Goal: Entertainment & Leisure: Consume media (video, audio)

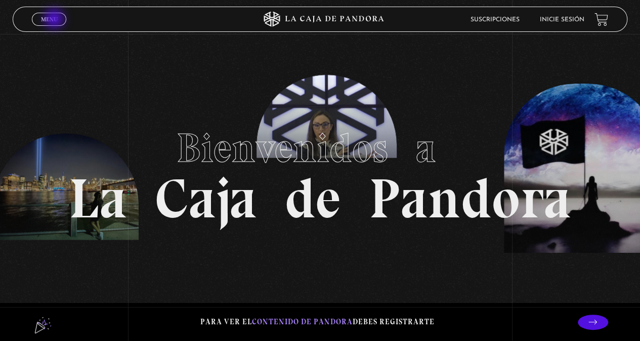
click at [55, 19] on span "Menu" at bounding box center [49, 19] width 17 height 6
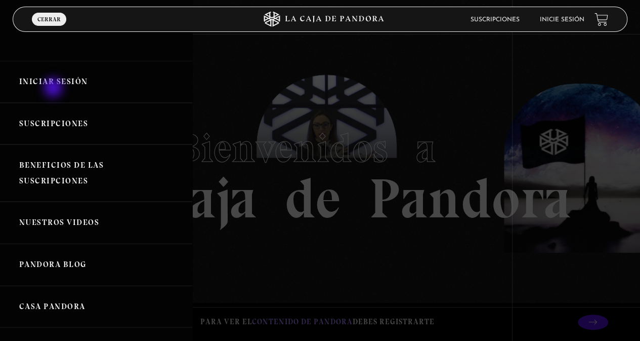
click at [54, 89] on link "Iniciar Sesión" at bounding box center [96, 82] width 192 height 42
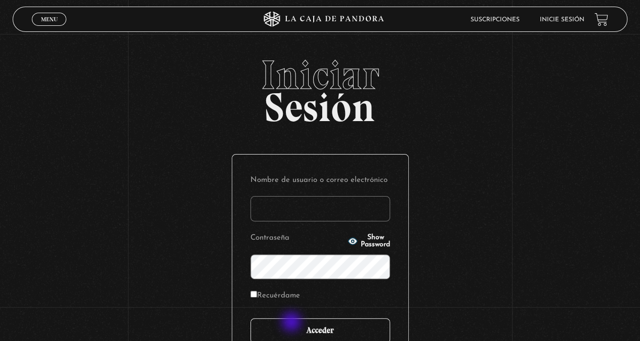
type input "vividan8108@gmail.com"
click at [292, 324] on input "Acceder" at bounding box center [321, 330] width 140 height 25
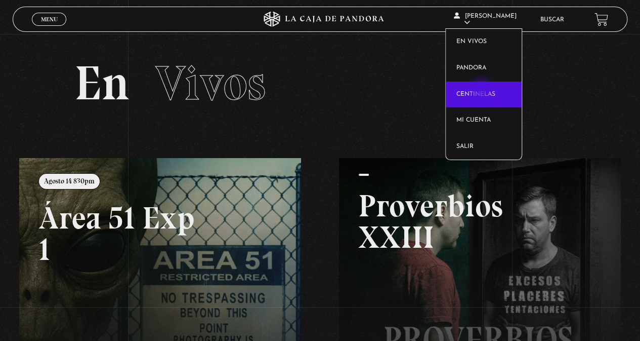
click at [482, 92] on link "Centinelas" at bounding box center [484, 94] width 76 height 26
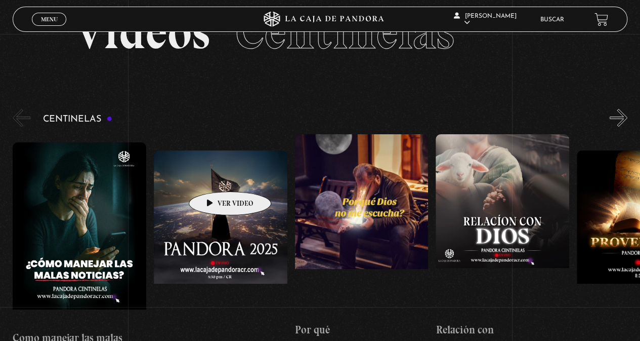
scroll to position [101, 0]
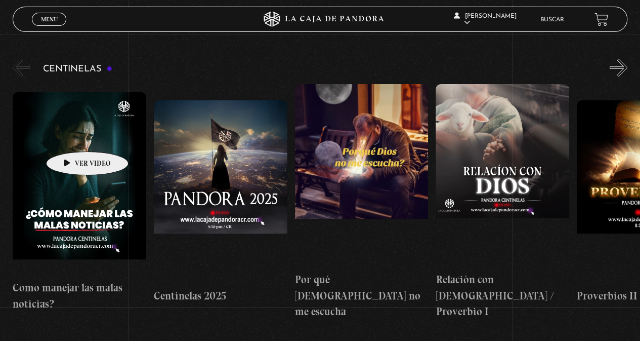
click at [71, 136] on figure at bounding box center [80, 183] width 134 height 182
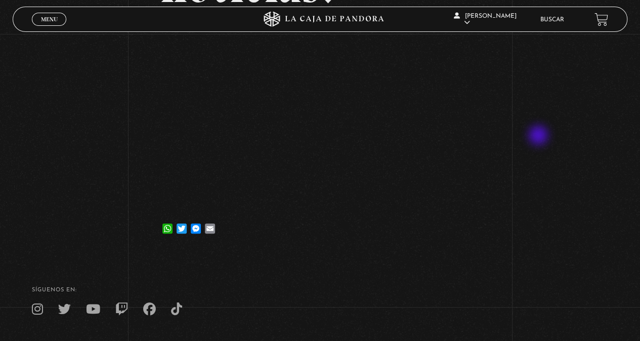
scroll to position [202, 0]
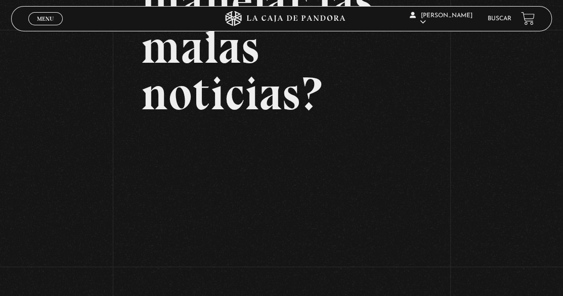
scroll to position [144, 0]
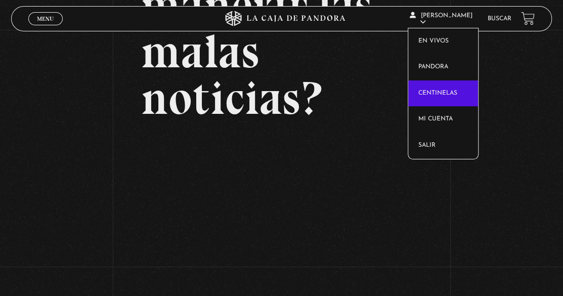
click at [451, 93] on link "Centinelas" at bounding box center [443, 93] width 70 height 26
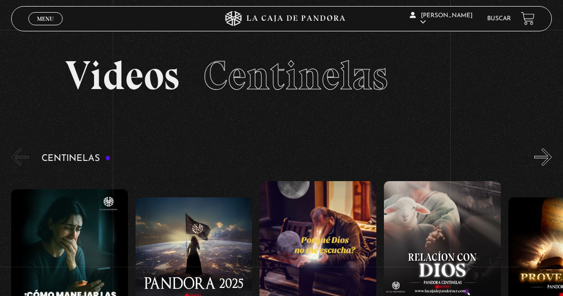
scroll to position [101, 0]
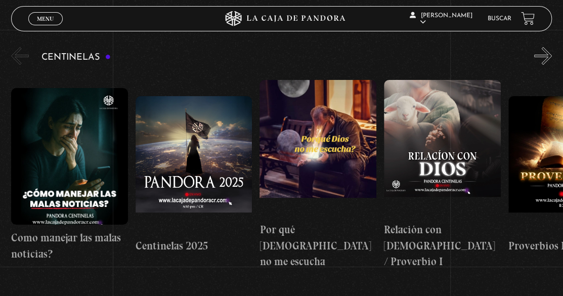
click at [321, 130] on figure at bounding box center [318, 148] width 117 height 137
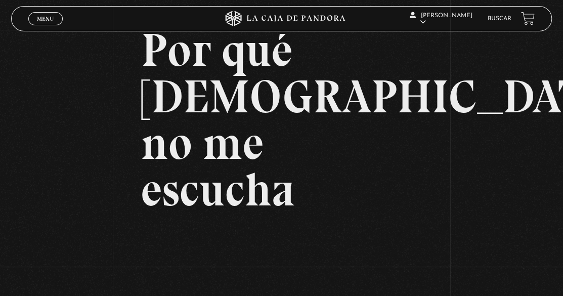
scroll to position [152, 0]
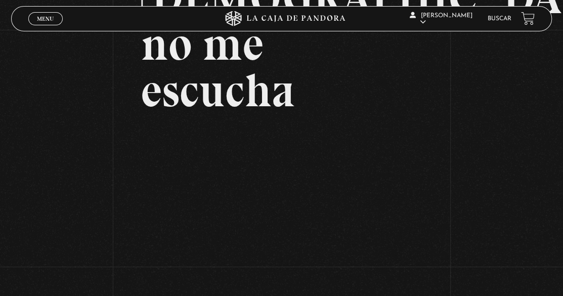
click at [53, 18] on span "Menu" at bounding box center [45, 19] width 17 height 6
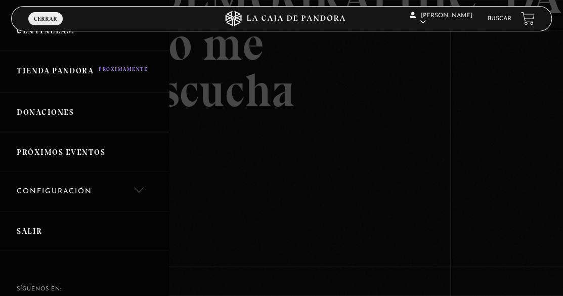
scroll to position [296, 0]
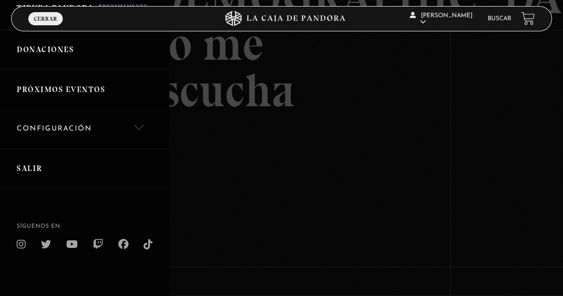
click at [30, 162] on link "Salir" at bounding box center [84, 168] width 169 height 40
